Goal: Task Accomplishment & Management: Manage account settings

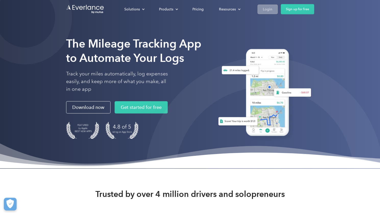
click at [269, 5] on link "Login" at bounding box center [268, 8] width 20 height 9
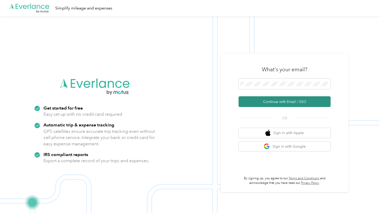
click at [281, 100] on button "Continue with Email / SSO" at bounding box center [284, 101] width 92 height 11
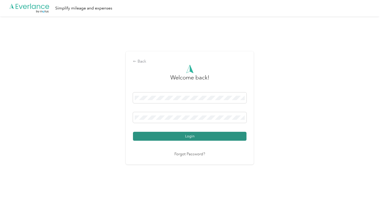
click at [188, 134] on button "Login" at bounding box center [189, 136] width 113 height 9
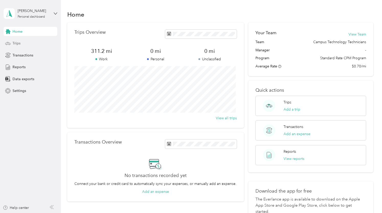
click at [15, 43] on span "Trips" at bounding box center [17, 43] width 8 height 5
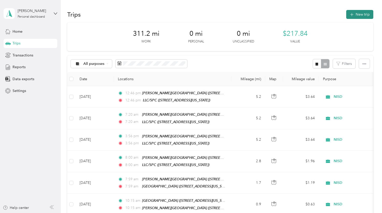
click at [348, 12] on button "New trip" at bounding box center [359, 14] width 27 height 9
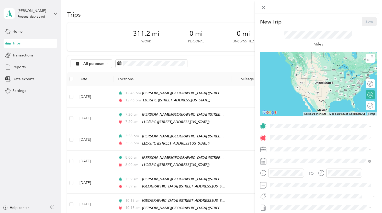
click at [317, 143] on div "TEAM C W Worthington Middle School 1045 Mascot Blvd, 76052, Haslet, TX" at bounding box center [320, 150] width 97 height 14
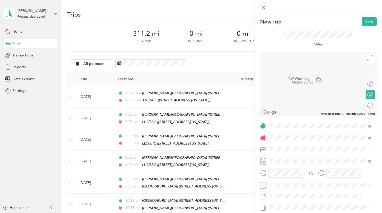
click at [321, 86] on span "9640 Belle Prairie Trail, 76177, Fort Worth, Texas, United States" at bounding box center [305, 85] width 51 height 4
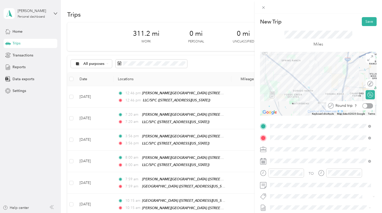
click at [364, 106] on div at bounding box center [367, 105] width 11 height 5
click at [369, 18] on button "Save" at bounding box center [369, 21] width 15 height 9
